Goal: Task Accomplishment & Management: Manage account settings

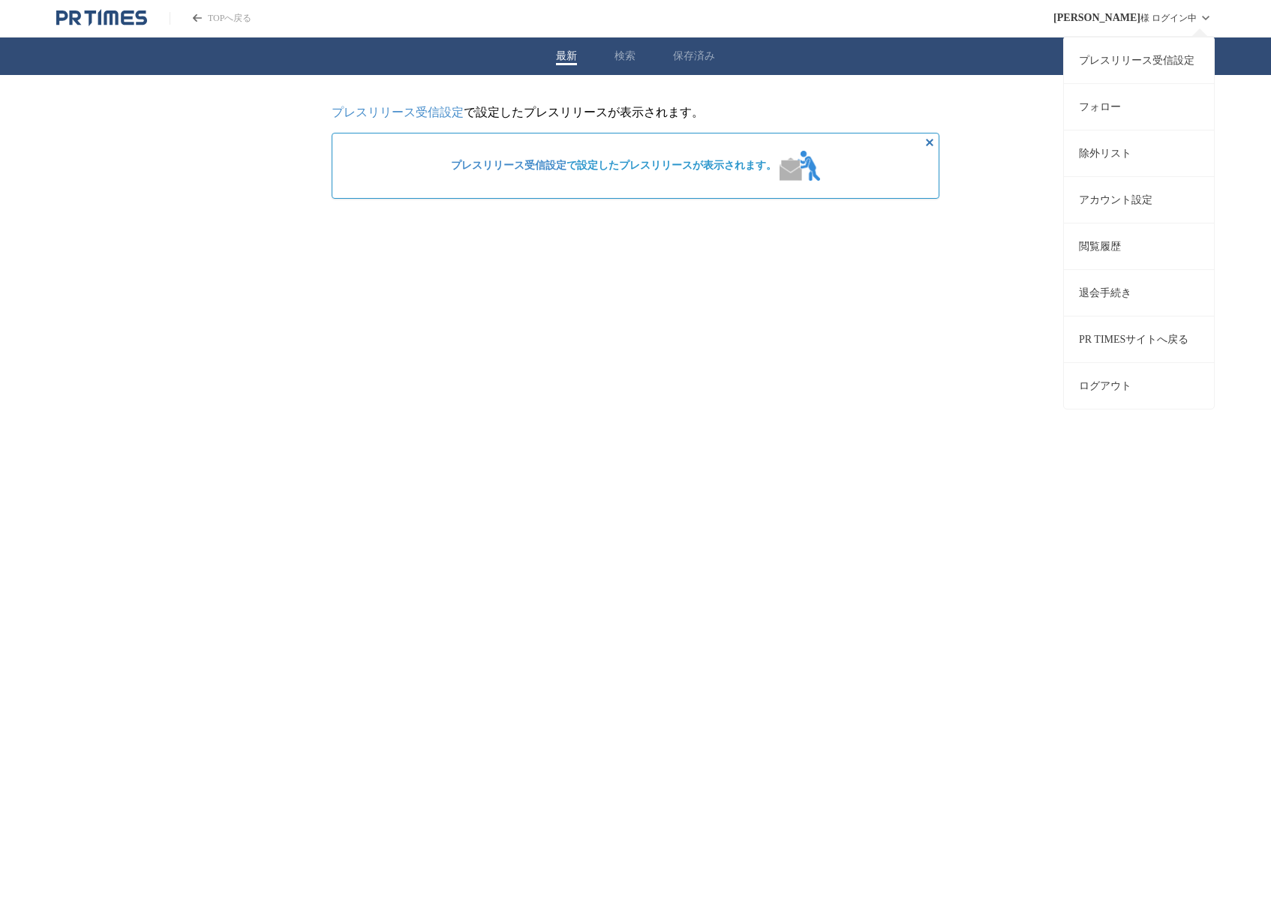
click at [1170, 65] on link "プレスリリース受信設定" at bounding box center [1139, 60] width 150 height 47
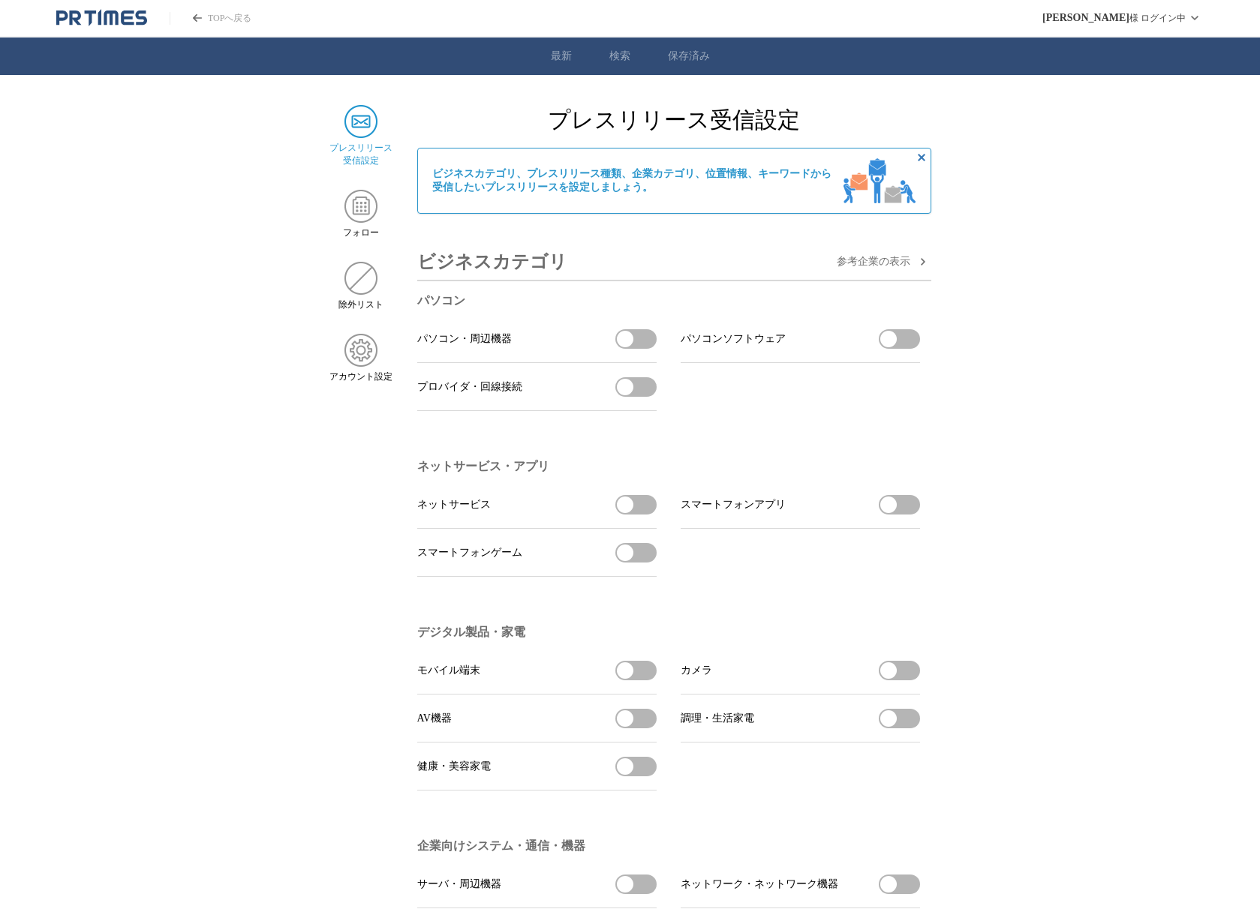
click at [631, 349] on button "パソコン・周辺機器を受信する" at bounding box center [635, 339] width 41 height 20
click at [887, 329] on li "パソコンソフトウェア パソコンソフトウェアを受信する" at bounding box center [800, 339] width 239 height 48
drag, startPoint x: 900, startPoint y: 348, endPoint x: 818, endPoint y: 355, distance: 82.1
click at [900, 347] on button "パソコンソフトウェアを受信する" at bounding box center [899, 339] width 41 height 20
click at [632, 390] on span "button" at bounding box center [625, 387] width 17 height 17
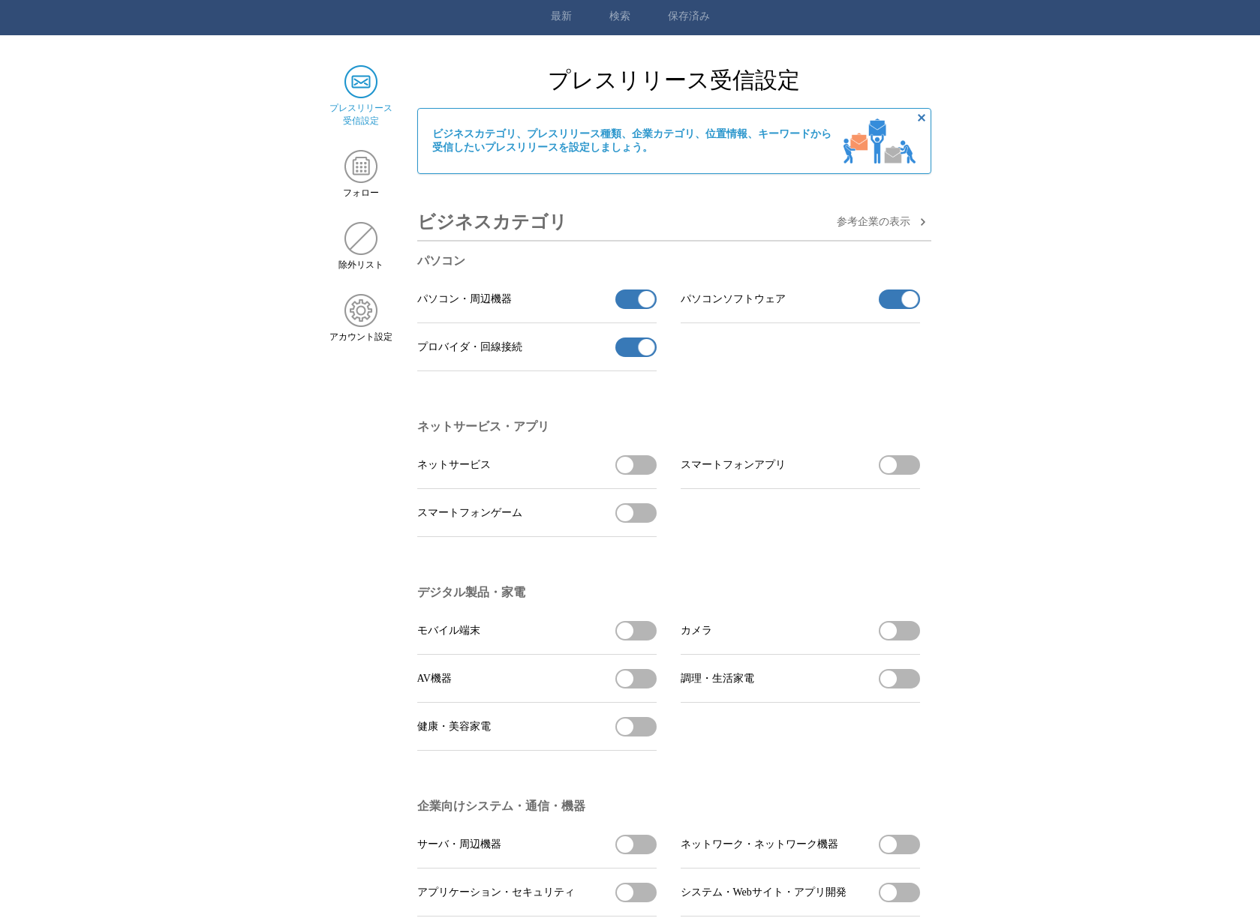
scroll to position [116, 0]
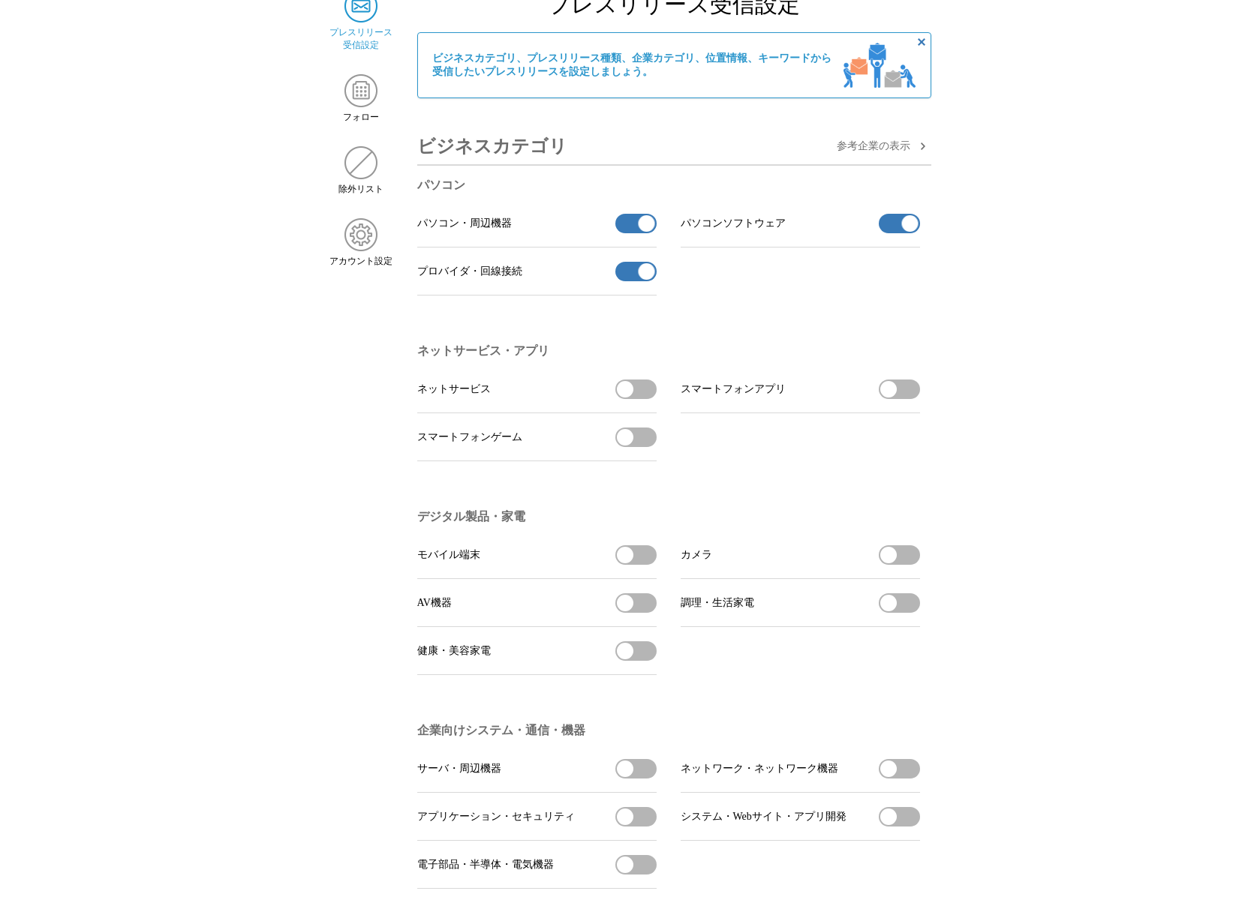
drag, startPoint x: 624, startPoint y: 567, endPoint x: 753, endPoint y: 565, distance: 129.1
click at [624, 563] on span "button" at bounding box center [625, 555] width 17 height 17
drag, startPoint x: 891, startPoint y: 567, endPoint x: 702, endPoint y: 597, distance: 191.4
click at [890, 563] on span "button" at bounding box center [888, 555] width 17 height 17
click at [641, 611] on button "AV機器を受信する" at bounding box center [635, 603] width 41 height 20
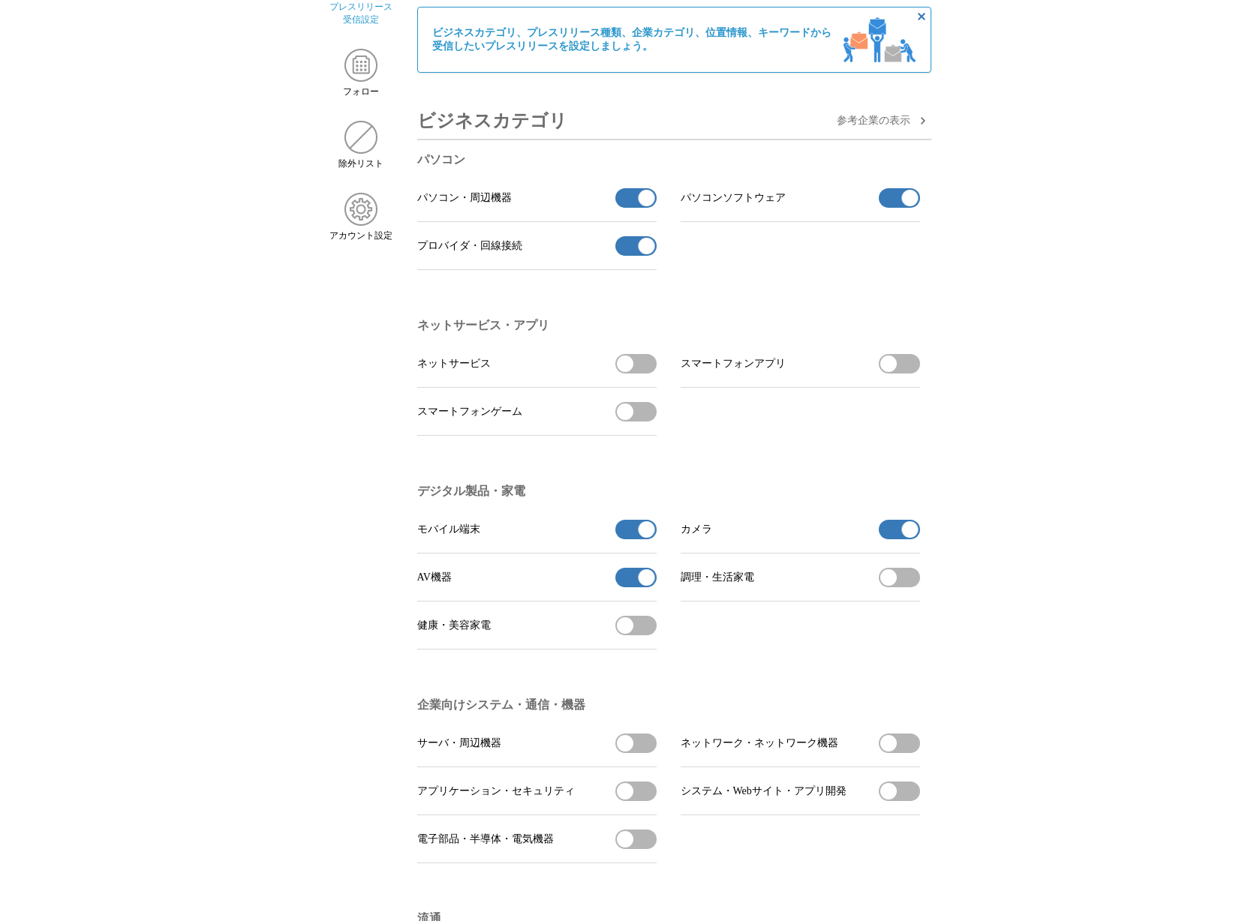
scroll to position [149, 0]
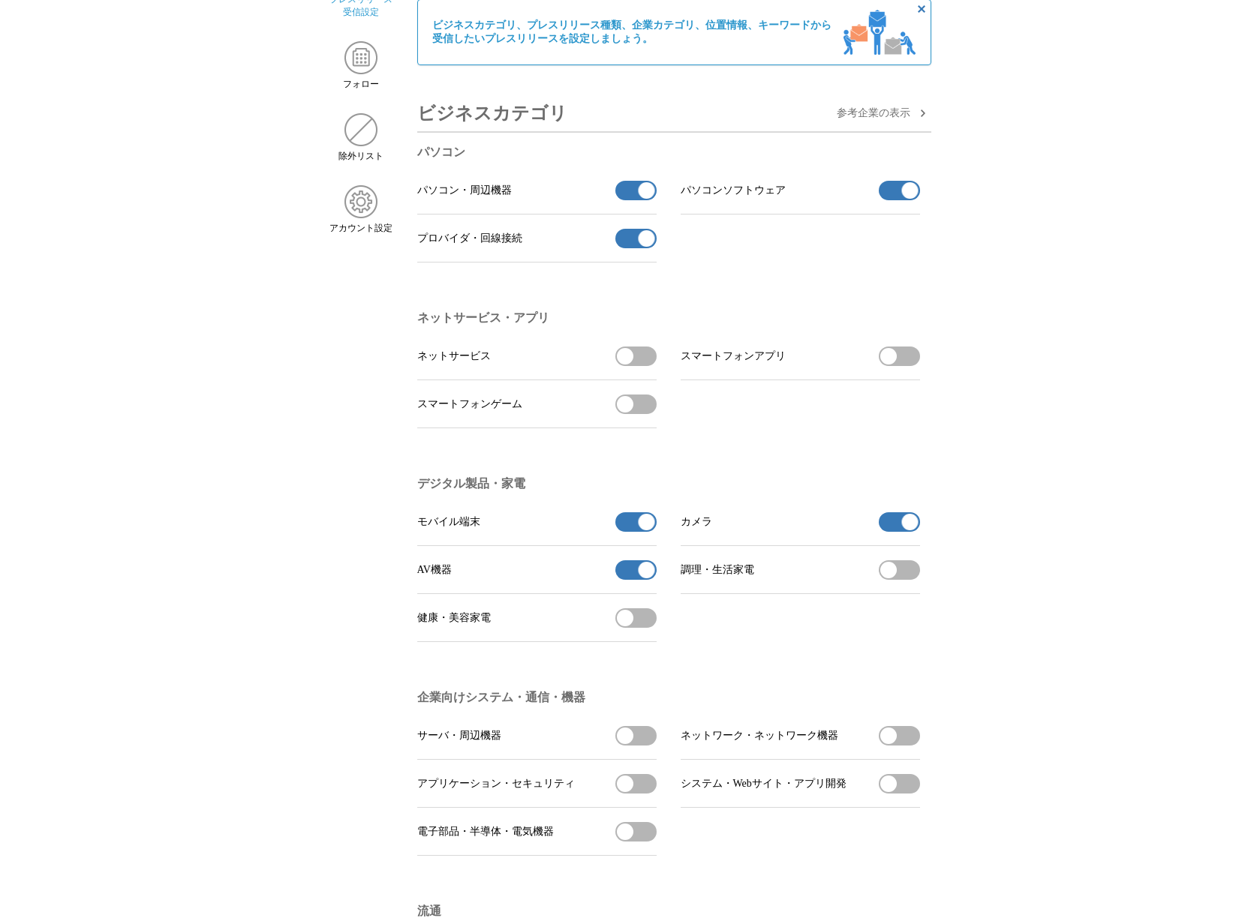
drag, startPoint x: 906, startPoint y: 749, endPoint x: 873, endPoint y: 756, distance: 33.7
click at [906, 746] on button "ネットワーク・ネットワーク機器を受信する" at bounding box center [899, 736] width 41 height 20
drag, startPoint x: 639, startPoint y: 747, endPoint x: 599, endPoint y: 771, distance: 46.2
click at [639, 746] on button "サーバ・周辺機器を受信する" at bounding box center [635, 736] width 41 height 20
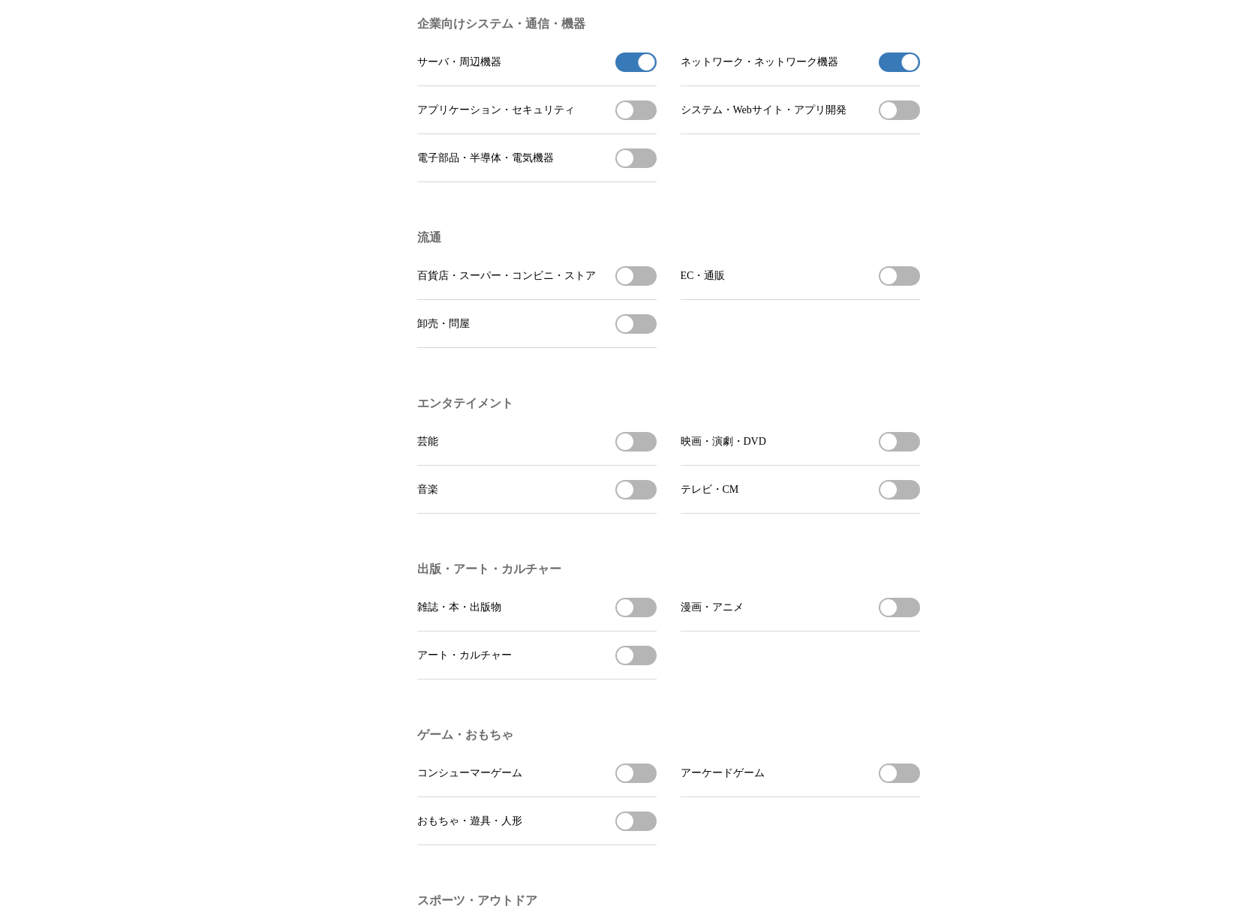
scroll to position [826, 0]
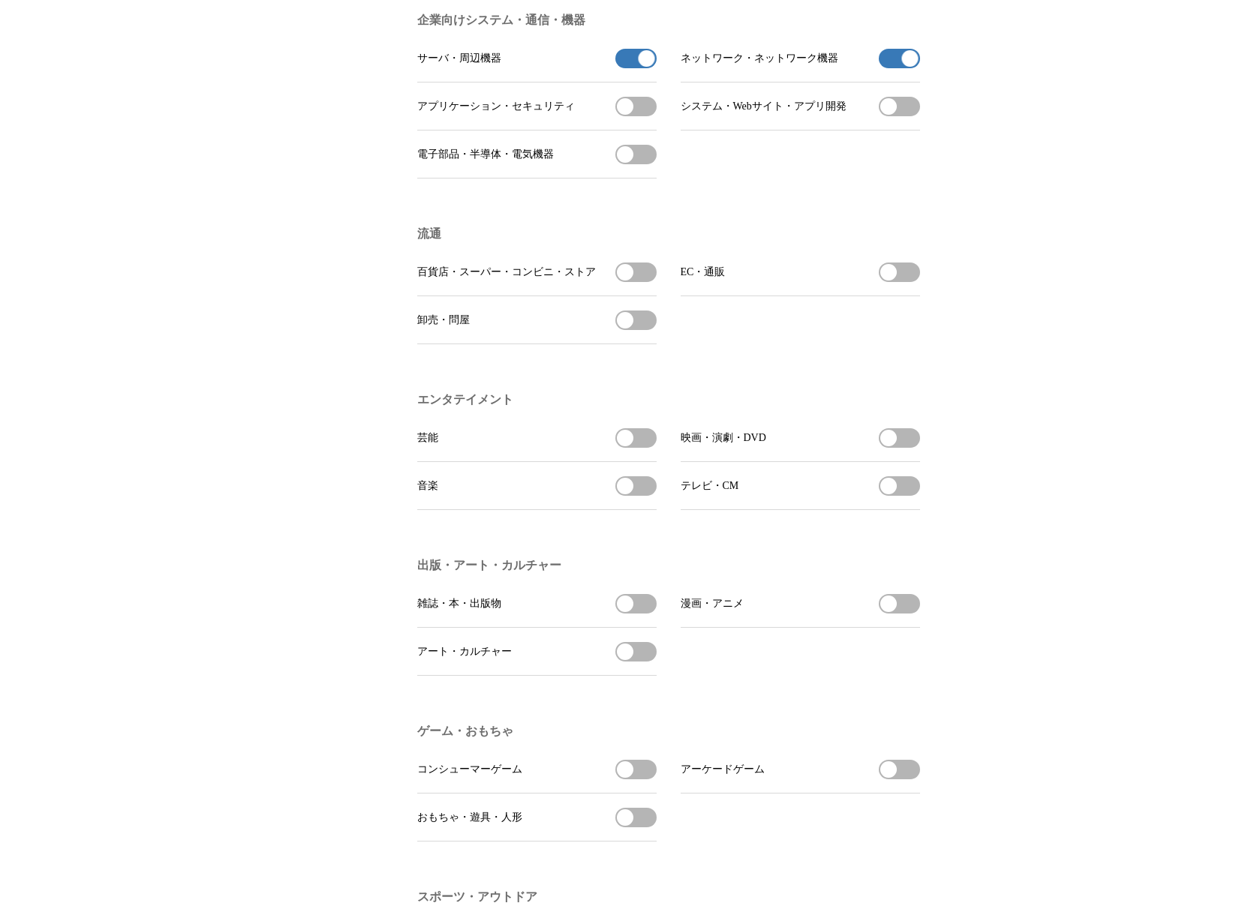
click at [907, 282] on button "EC・通販を受信する" at bounding box center [899, 273] width 41 height 20
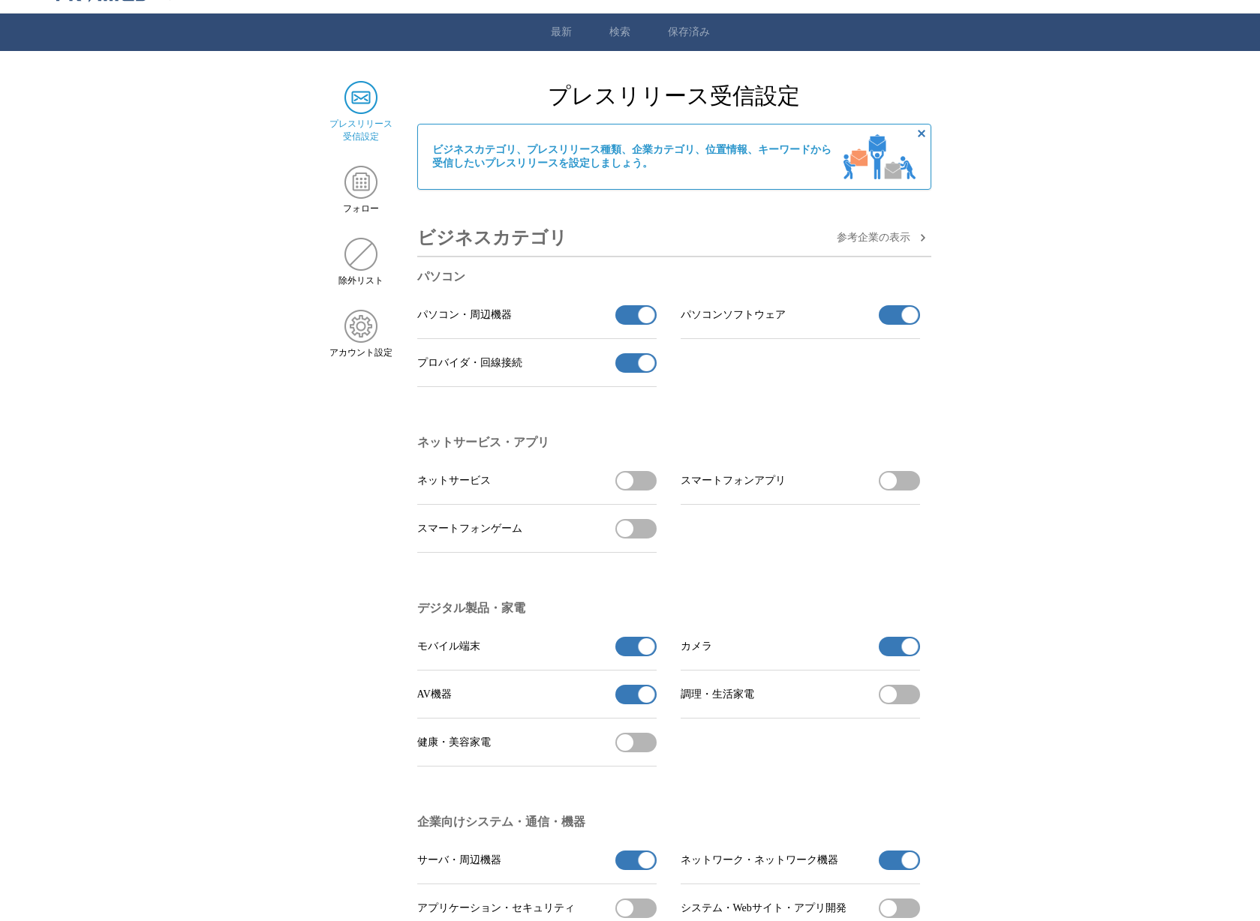
scroll to position [0, 0]
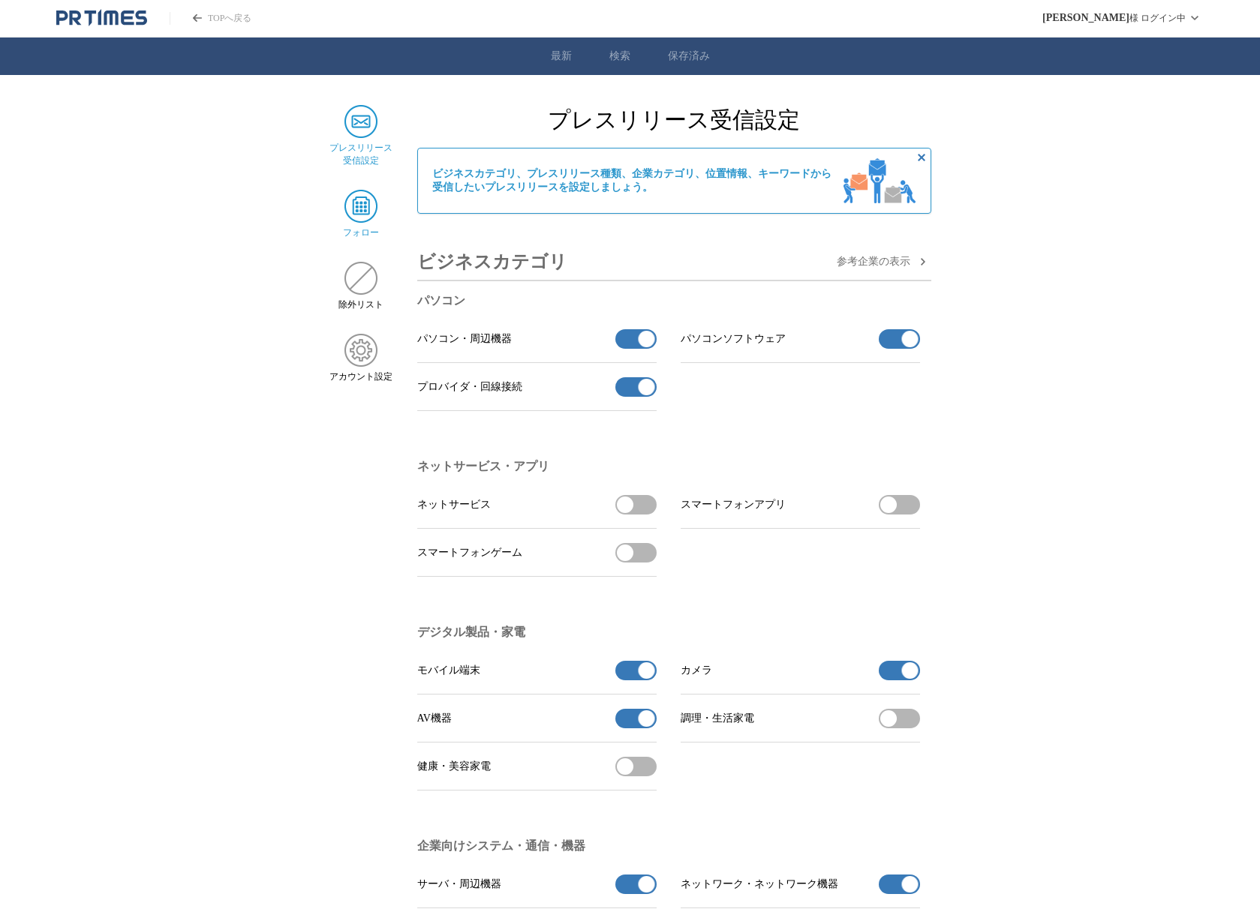
click at [374, 213] on img at bounding box center [360, 206] width 33 height 33
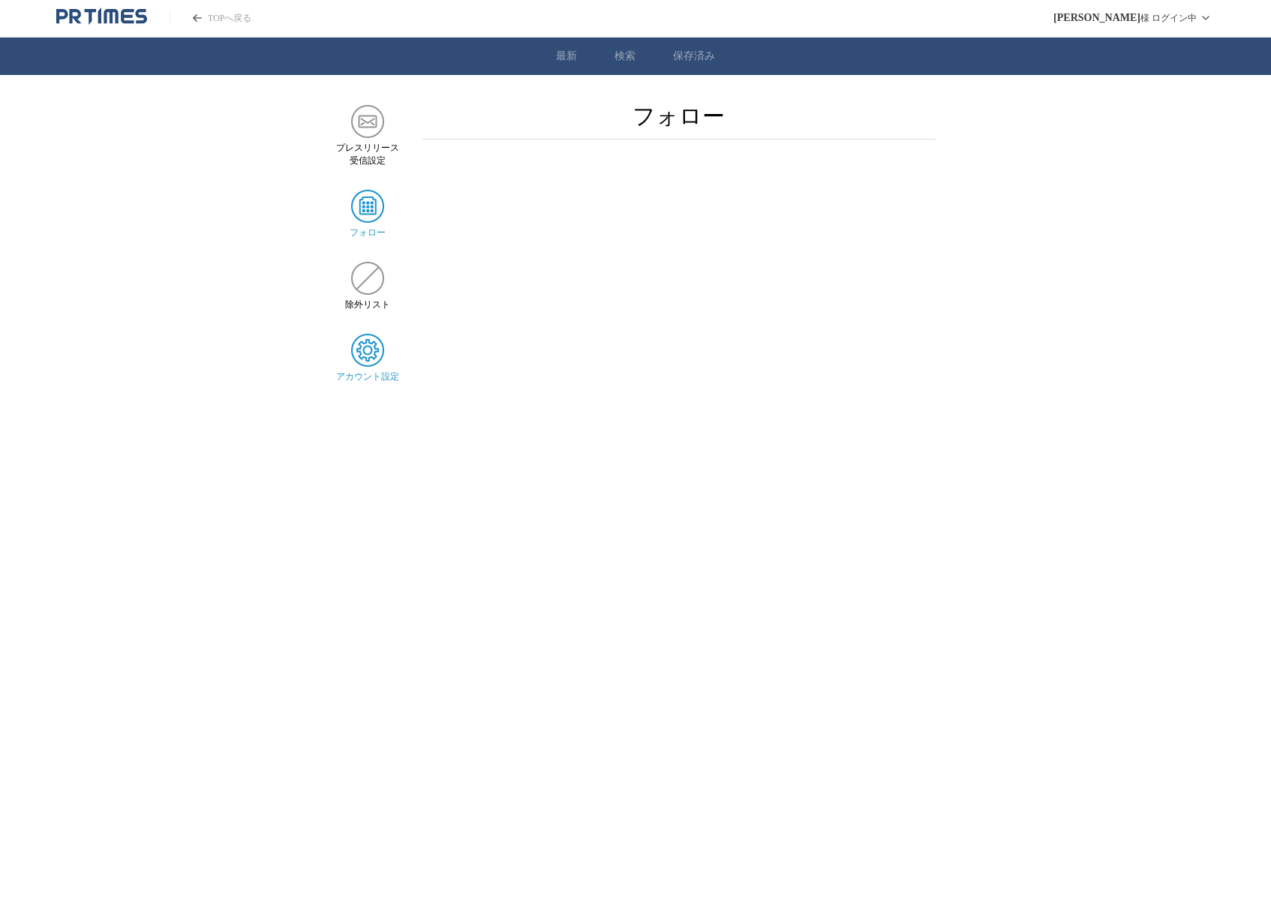
click at [365, 353] on img at bounding box center [367, 350] width 33 height 33
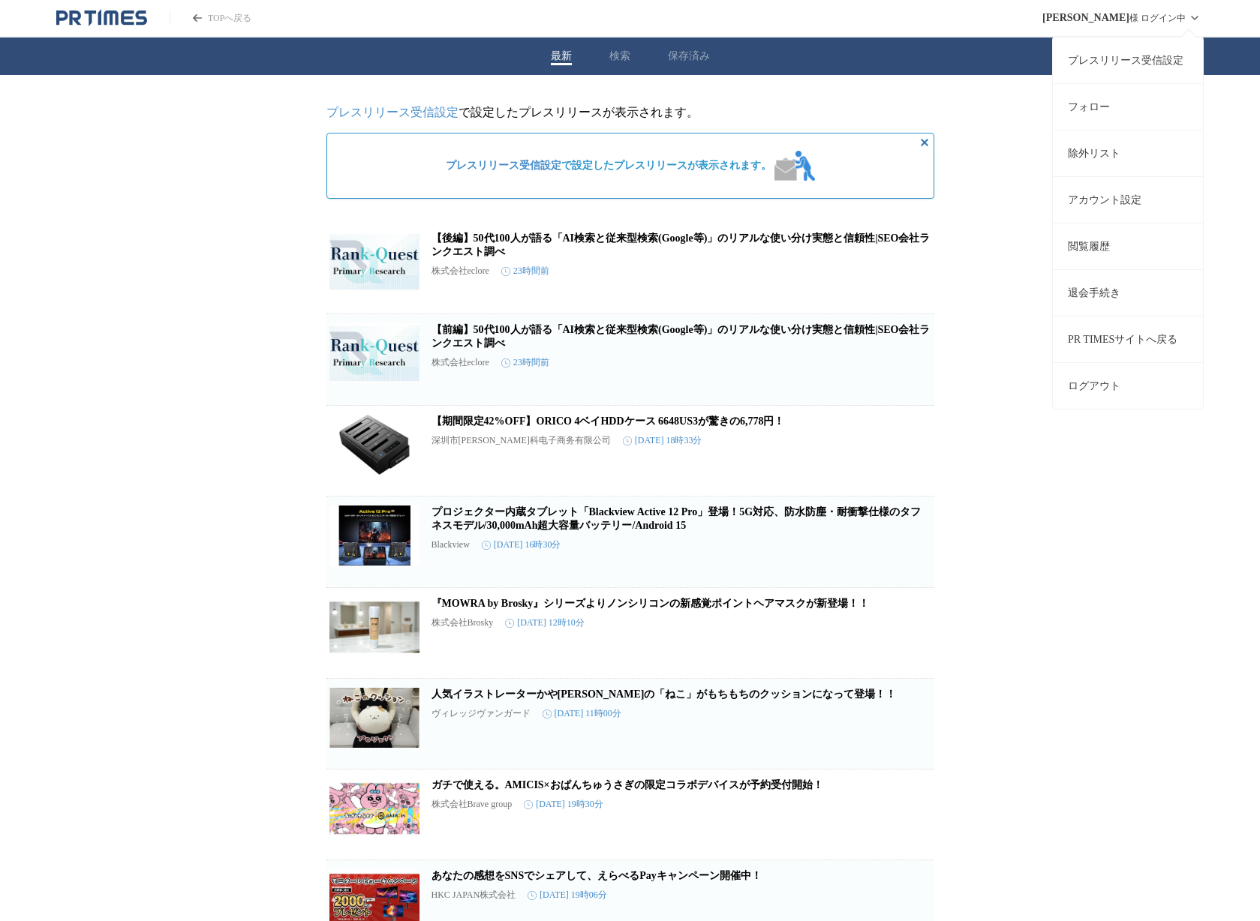
click at [1113, 29] on div "プレスリリース受信設定 フォロー 除外リスト アカウント設定 閲覧履歴 退会手続き PR TIMESサイトへ戻る ログアウト" at bounding box center [1128, 219] width 152 height 381
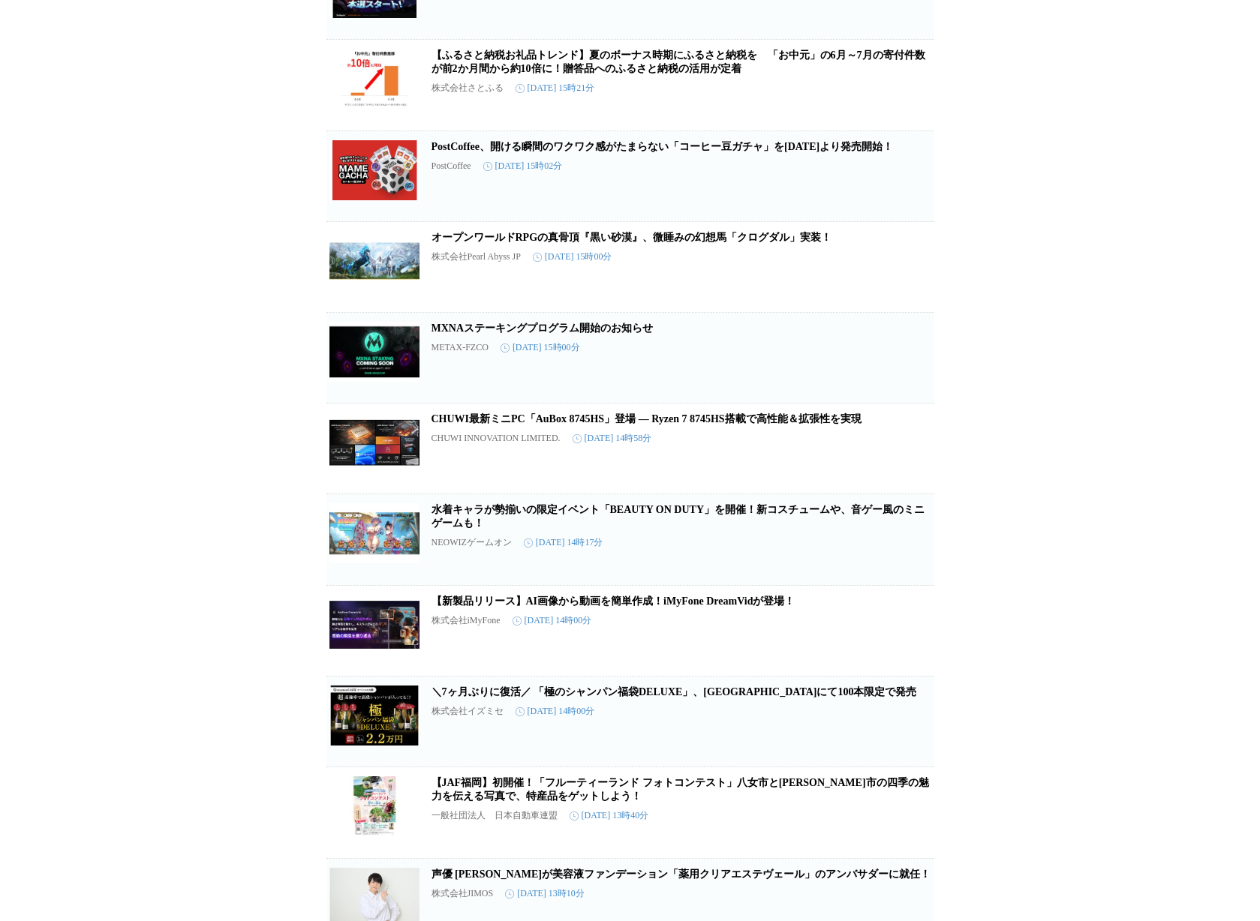
scroll to position [5950, 0]
